Goal: Book appointment/travel/reservation

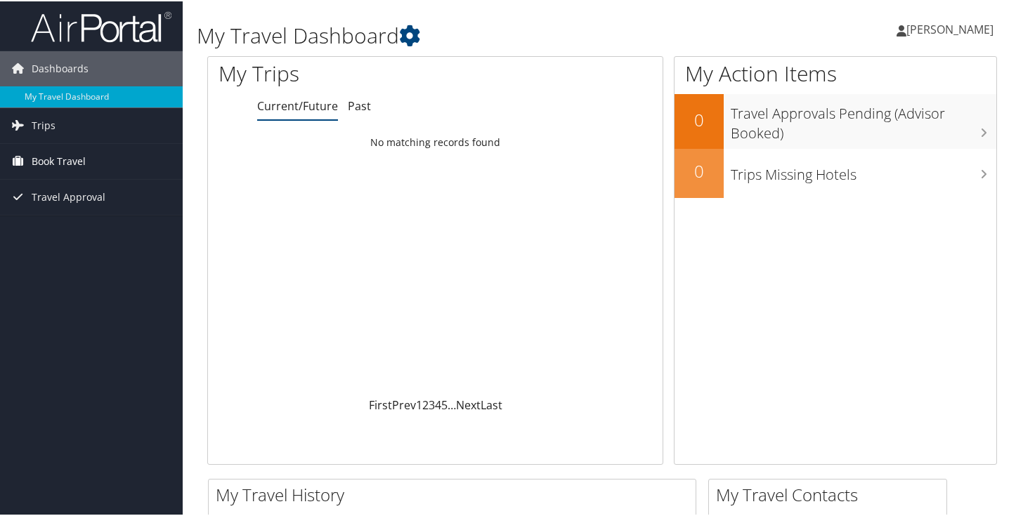
click at [70, 163] on span "Book Travel" at bounding box center [59, 160] width 54 height 35
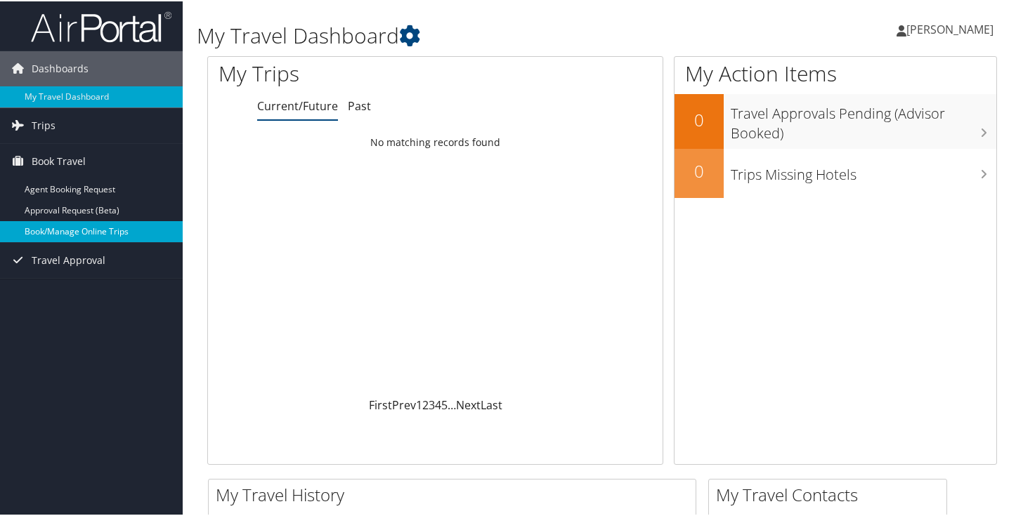
click at [81, 233] on link "Book/Manage Online Trips" at bounding box center [91, 230] width 183 height 21
